Goal: Task Accomplishment & Management: Complete application form

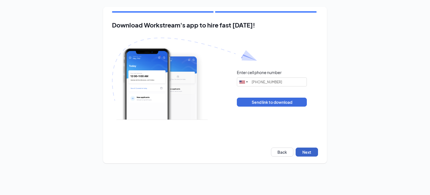
click at [302, 152] on button "Next" at bounding box center [307, 151] width 22 height 9
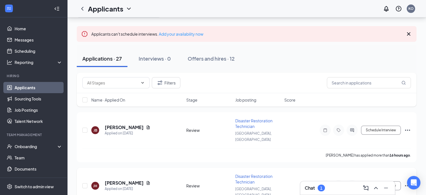
scroll to position [28, 0]
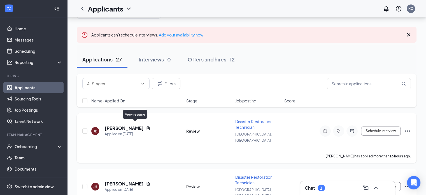
click at [147, 126] on icon "Document" at bounding box center [148, 128] width 3 height 4
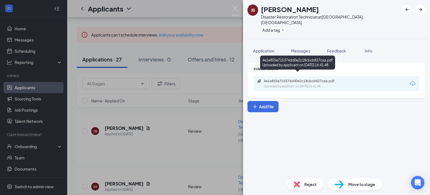
click at [309, 79] on div "4e1e855e715374dd0e2c18cbcb827caa.pdf" at bounding box center [303, 81] width 78 height 4
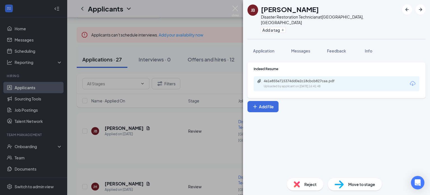
click at [121, 155] on div "[PERSON_NAME] Disaster Restoration Technician at [GEOGRAPHIC_DATA], [GEOGRAPHIC…" at bounding box center [215, 97] width 430 height 195
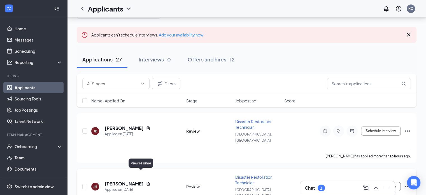
click at [146, 181] on icon "Document" at bounding box center [148, 183] width 4 height 4
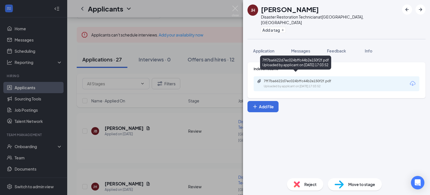
click at [311, 84] on div "Uploaded by applicant on Aug 29, 2025 at 17:03:52" at bounding box center [306, 86] width 84 height 4
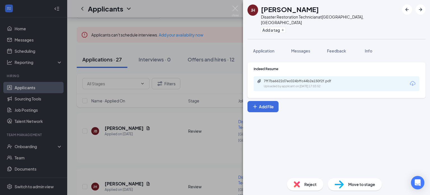
click at [173, 117] on div "JH Jocelyn Hinton Disaster Restoration Technician at Mason City, IA Add a tag A…" at bounding box center [215, 97] width 430 height 195
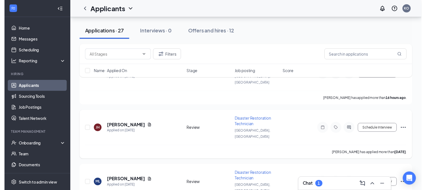
scroll to position [84, 0]
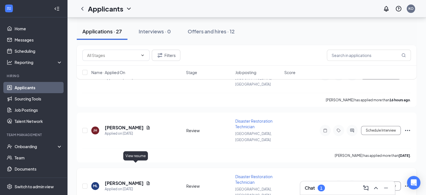
click at [146, 181] on icon "Document" at bounding box center [148, 183] width 4 height 4
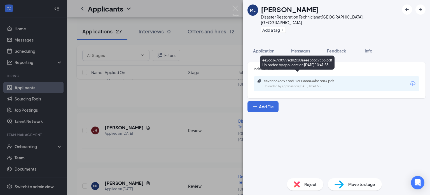
click at [328, 83] on div "ee2cc367c8977ed02c00aeea36bc7c83.pdf Uploaded by applicant on Aug 28, 2025 at 1…" at bounding box center [337, 83] width 166 height 15
click at [326, 84] on div "Uploaded by applicant on Aug 28, 2025 at 10:41:53" at bounding box center [306, 86] width 84 height 4
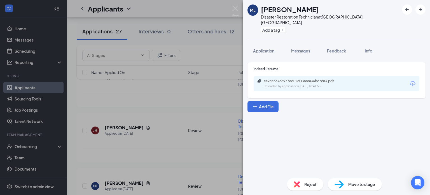
click at [188, 153] on div "ML Misty Leerar Disaster Restoration Technician at Mason City, IA Add a tag App…" at bounding box center [215, 97] width 430 height 195
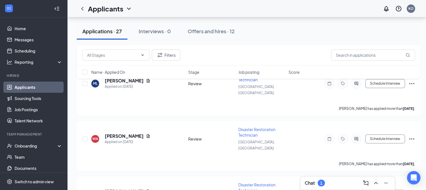
scroll to position [196, 0]
